Goal: Transaction & Acquisition: Purchase product/service

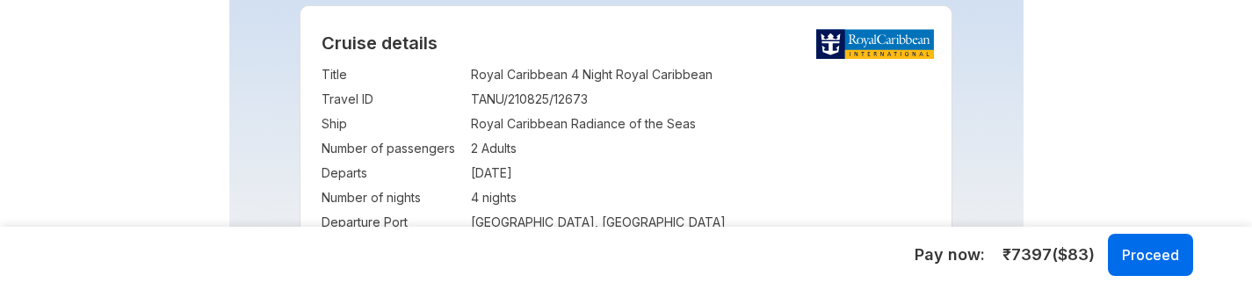
scroll to position [473, 0]
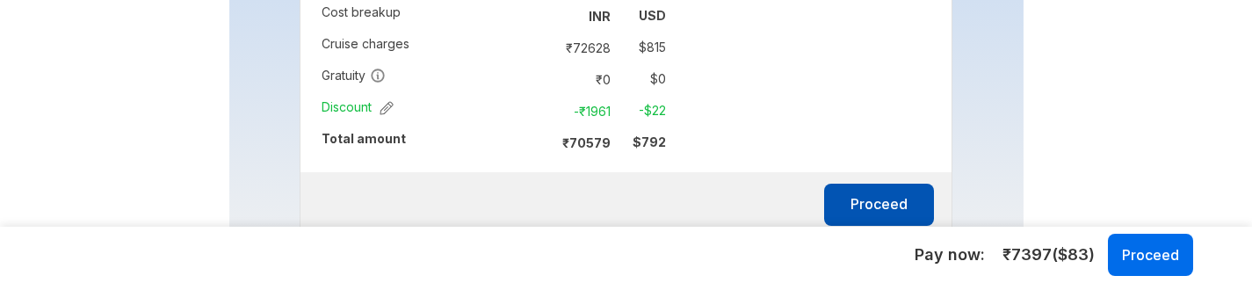
click at [869, 200] on button "Proceed" at bounding box center [879, 205] width 110 height 42
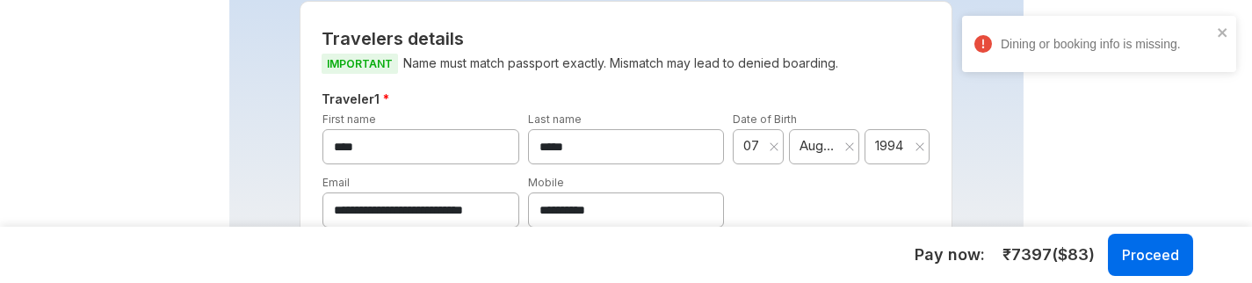
scroll to position [1104, 0]
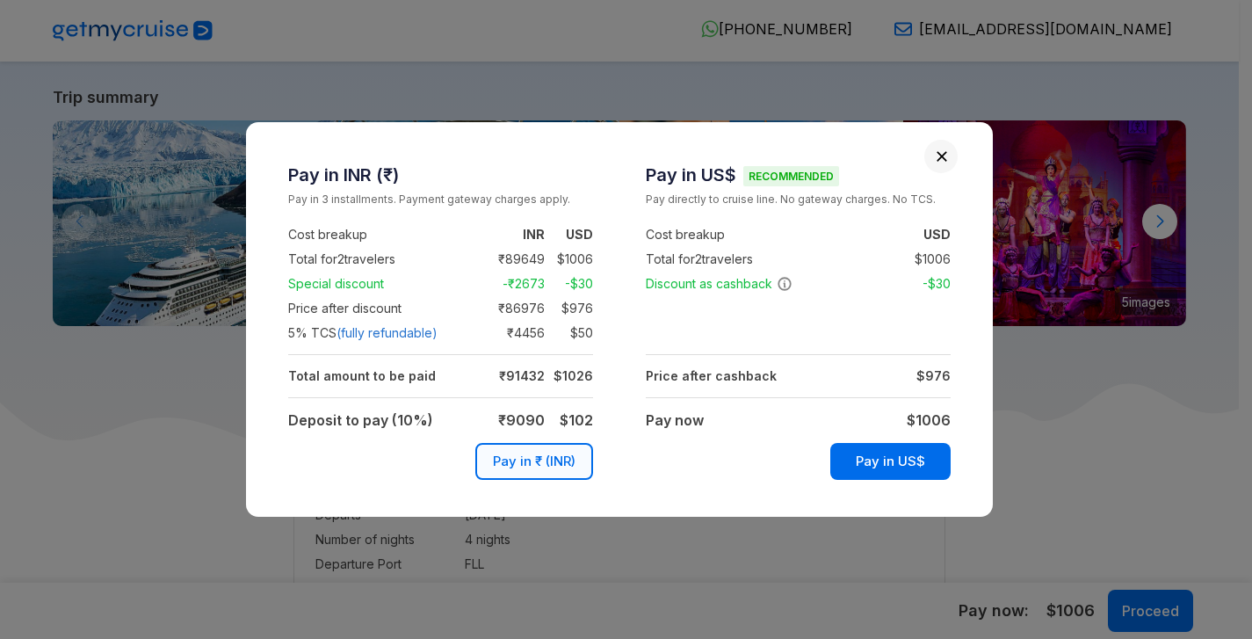
select select "**"
select select "*"
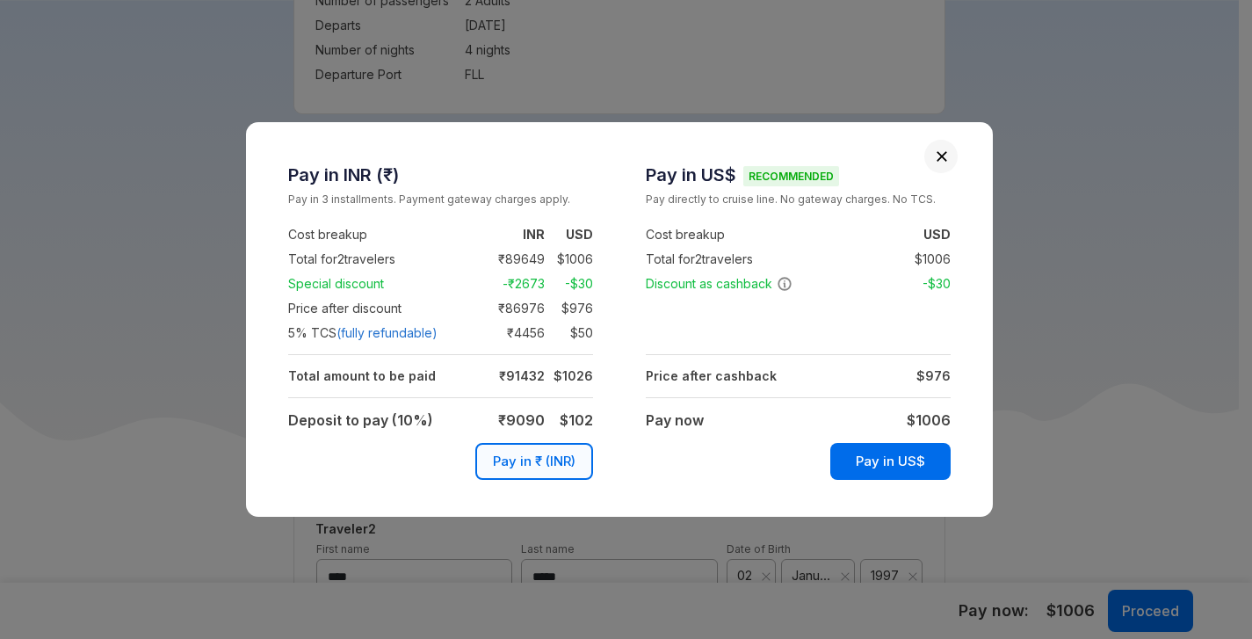
click at [943, 153] on button "Close" at bounding box center [941, 156] width 12 height 12
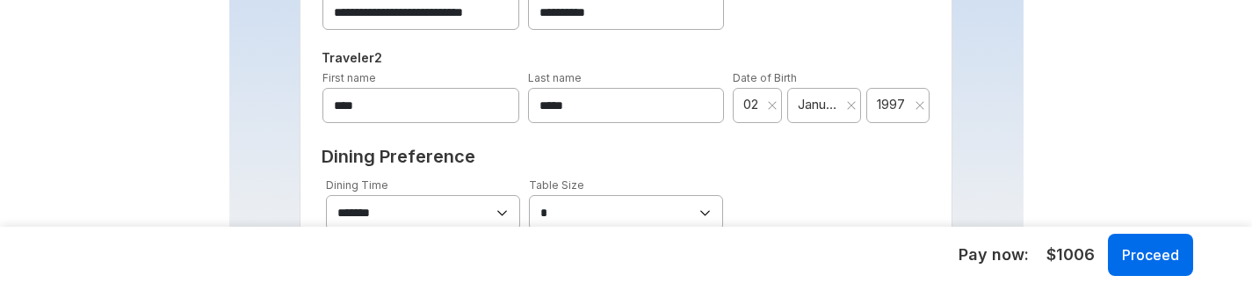
scroll to position [1110, 0]
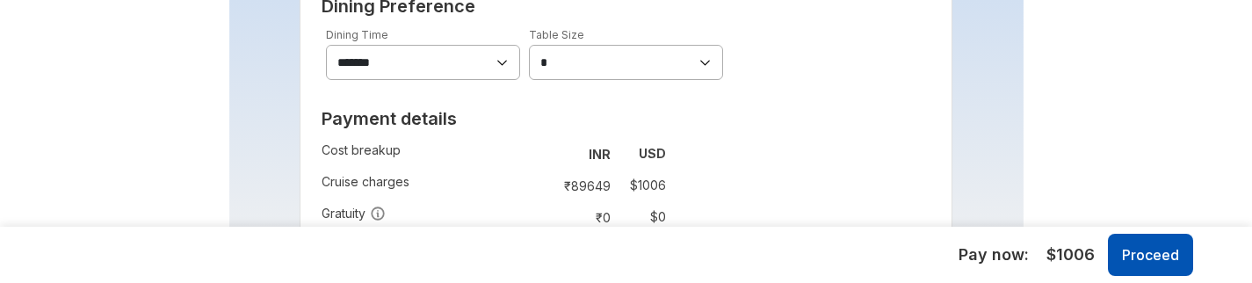
click at [1122, 256] on button "Proceed" at bounding box center [1150, 255] width 85 height 42
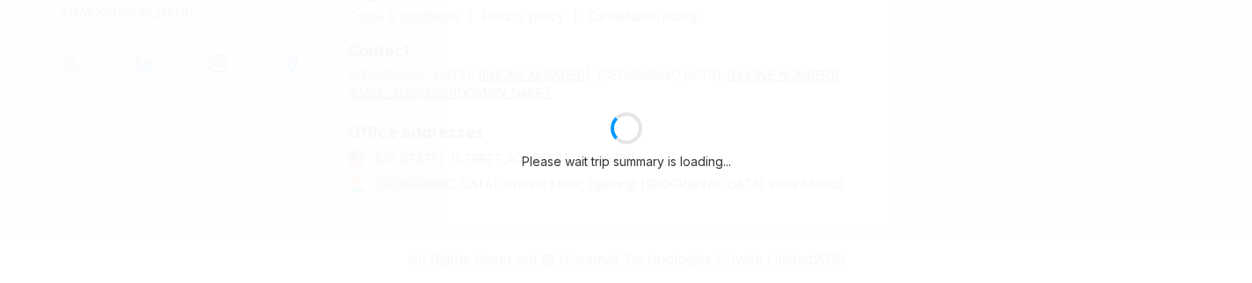
scroll to position [738, 0]
select select "**"
select select "*"
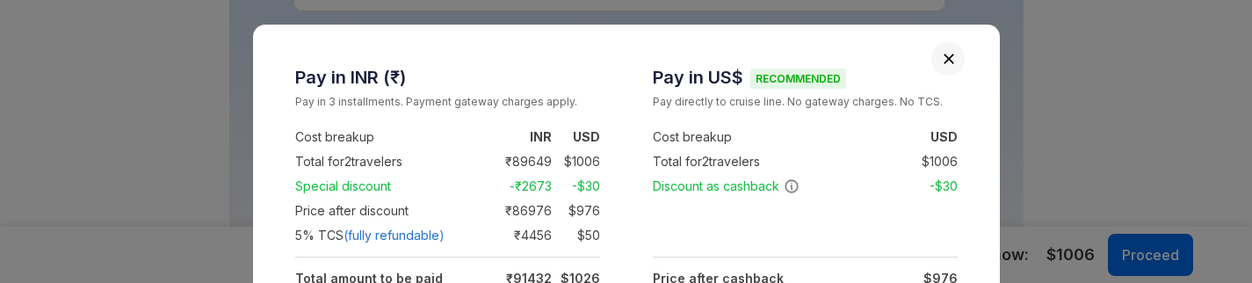
scroll to position [1110, 0]
